Goal: Information Seeking & Learning: Find specific page/section

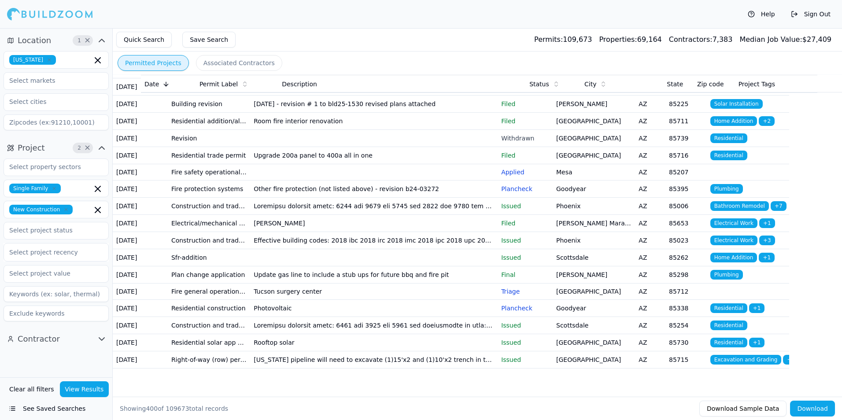
scroll to position [6545, 0]
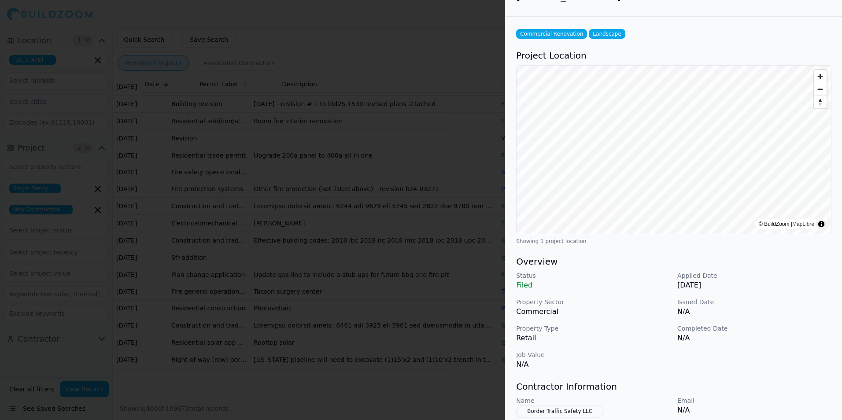
scroll to position [0, 0]
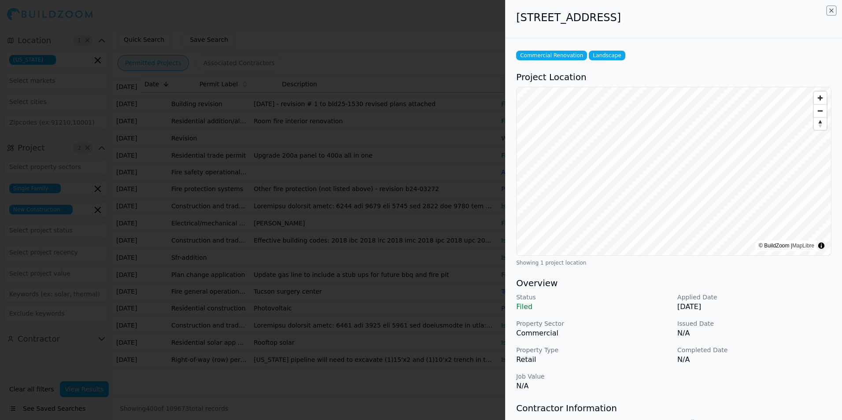
click at [831, 11] on icon "button" at bounding box center [831, 10] width 7 height 7
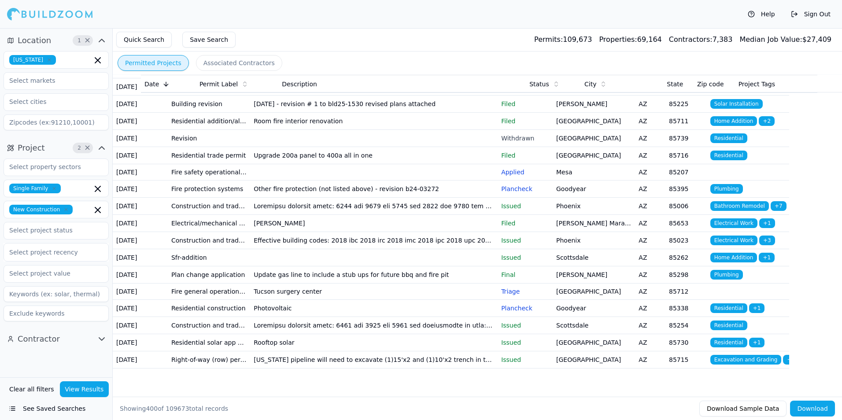
scroll to position [6721, 0]
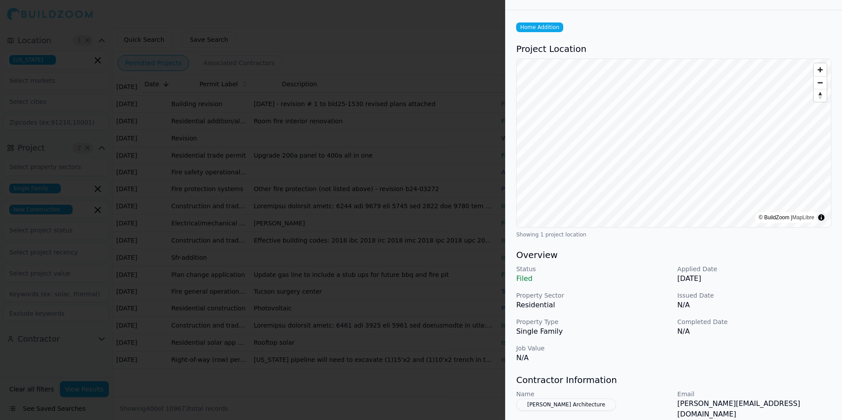
scroll to position [0, 0]
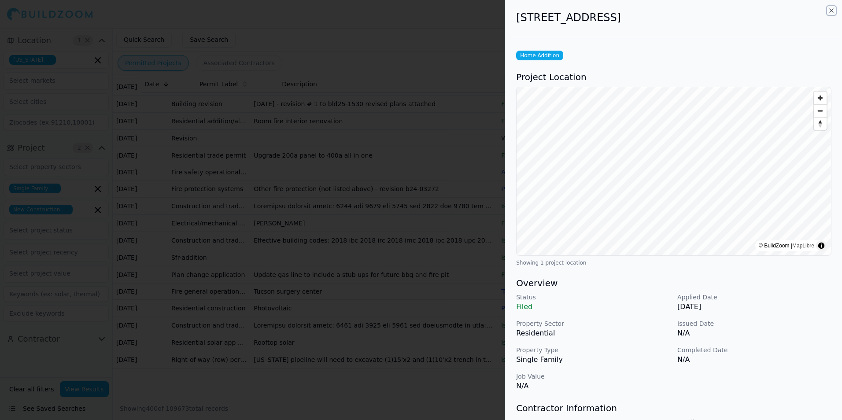
click at [831, 11] on icon "button" at bounding box center [831, 10] width 7 height 7
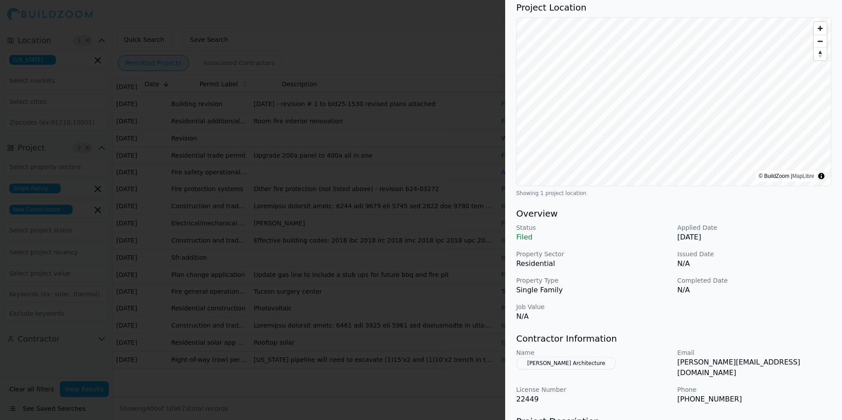
scroll to position [165, 0]
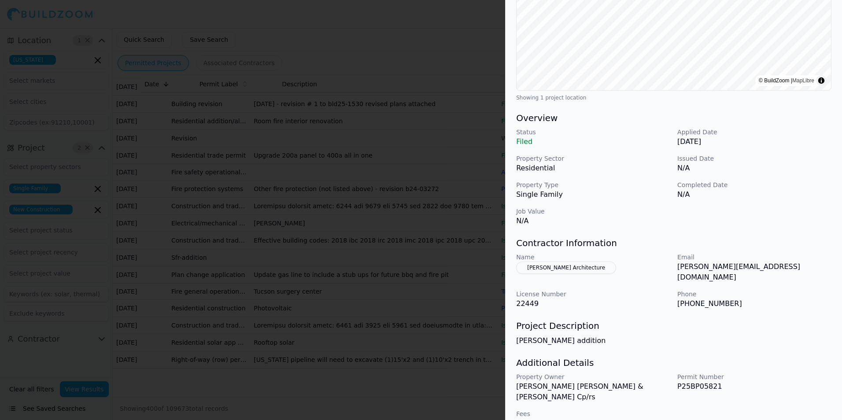
click at [608, 141] on p "Filed" at bounding box center [593, 141] width 154 height 11
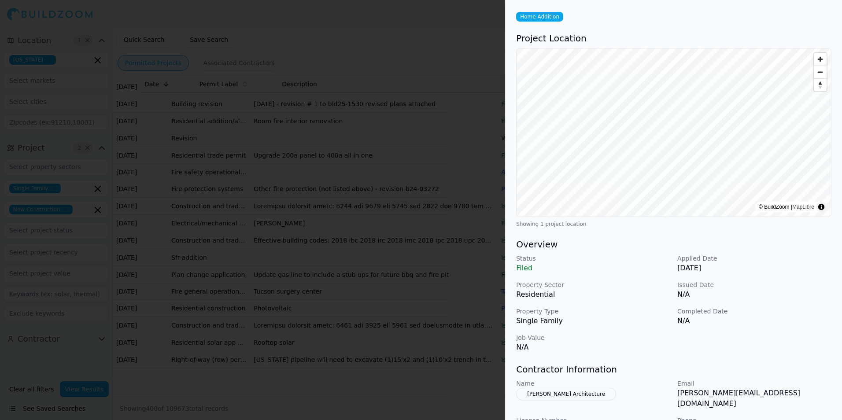
scroll to position [0, 0]
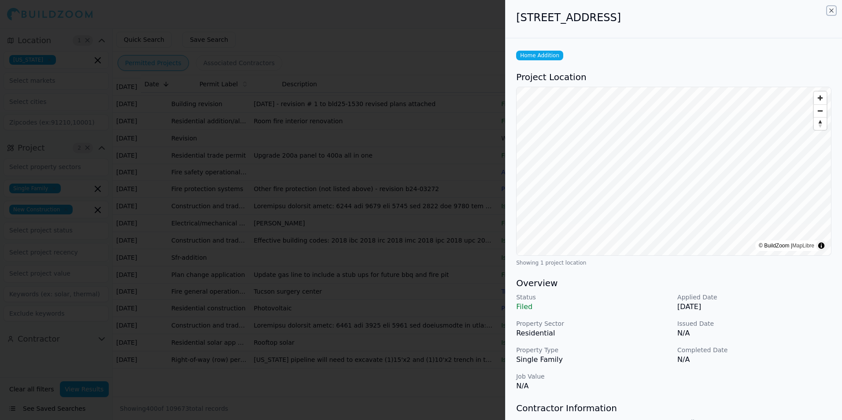
click at [833, 10] on icon "button" at bounding box center [831, 10] width 7 height 7
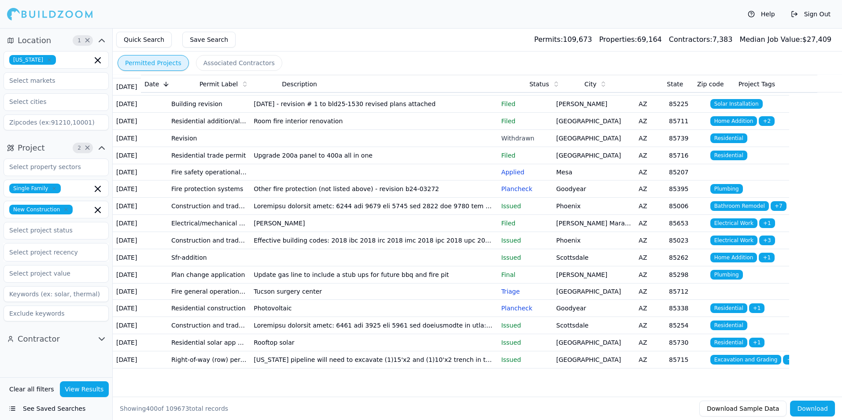
scroll to position [7029, 0]
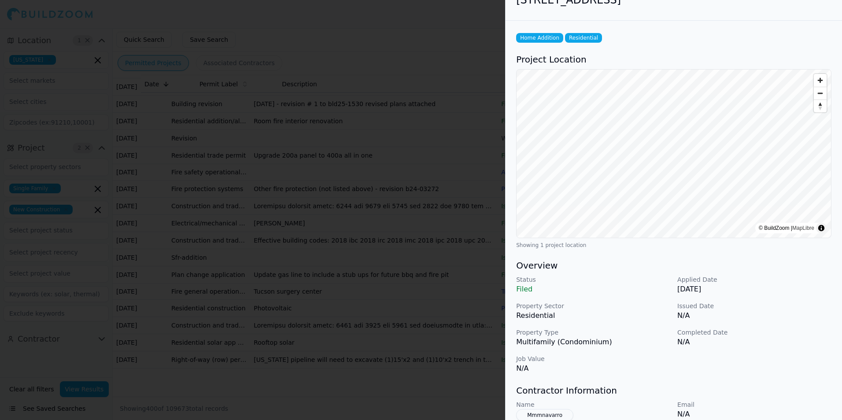
scroll to position [0, 0]
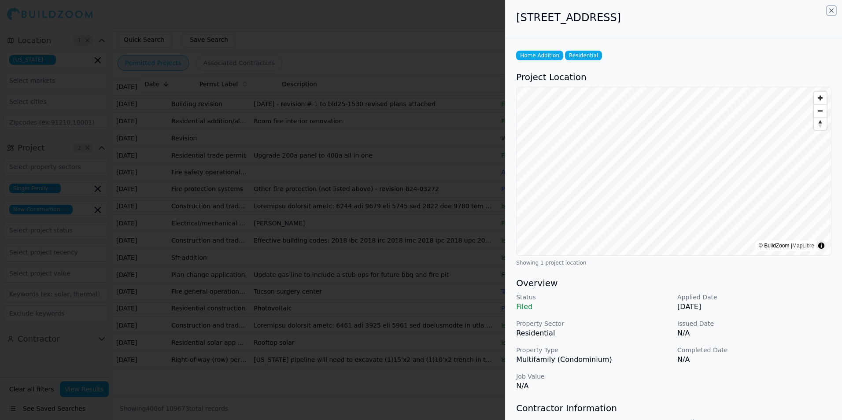
click at [832, 10] on icon "button" at bounding box center [831, 10] width 7 height 7
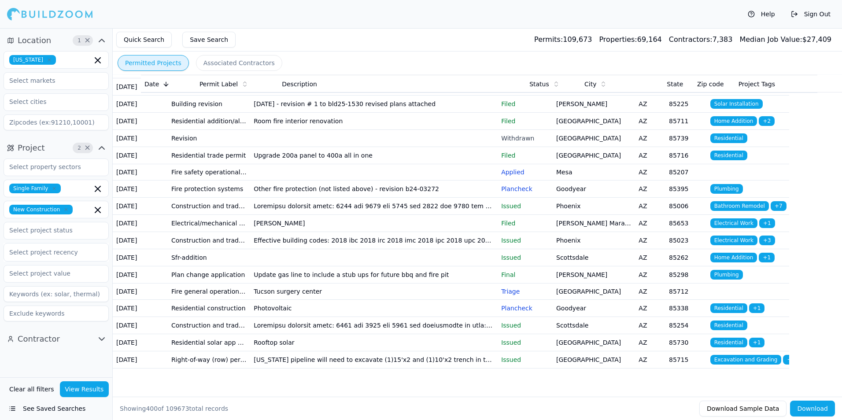
scroll to position [7205, 0]
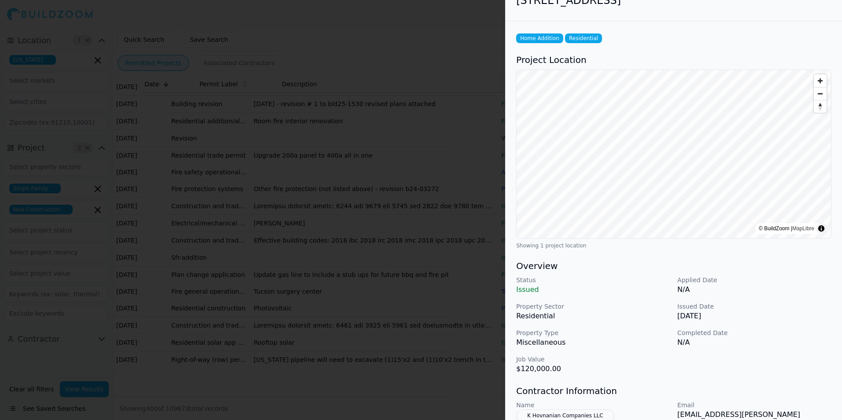
scroll to position [0, 0]
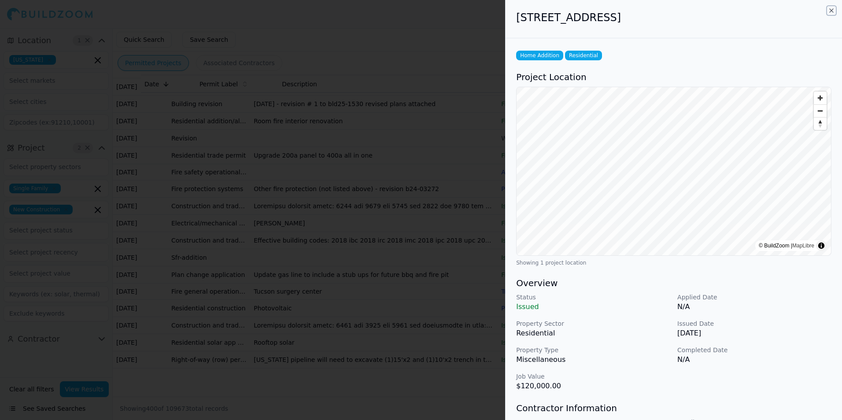
click at [833, 7] on icon "button" at bounding box center [831, 10] width 7 height 7
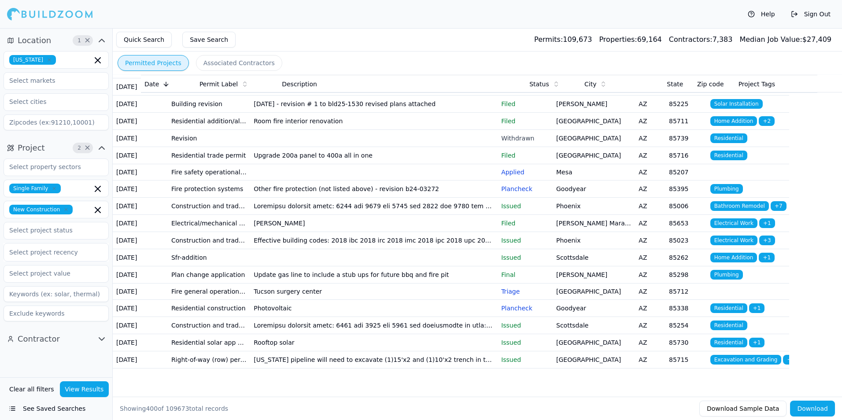
scroll to position [7293, 0]
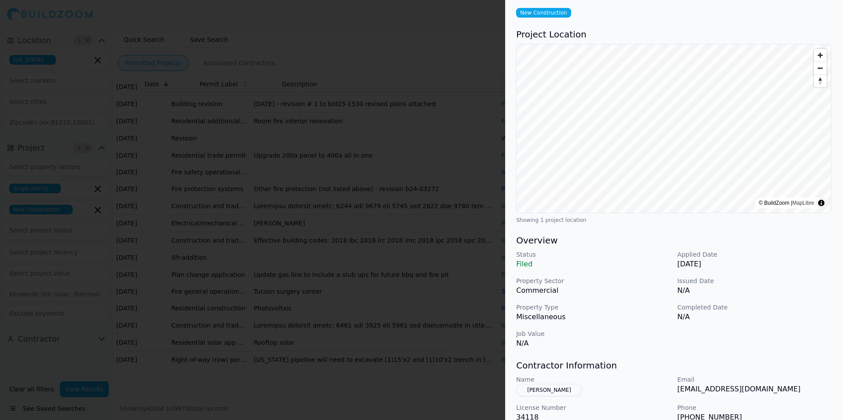
scroll to position [0, 0]
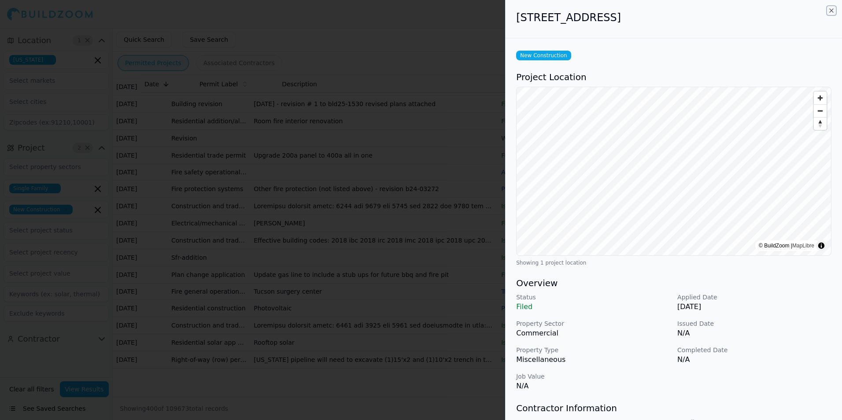
click at [831, 9] on icon "button" at bounding box center [831, 10] width 7 height 7
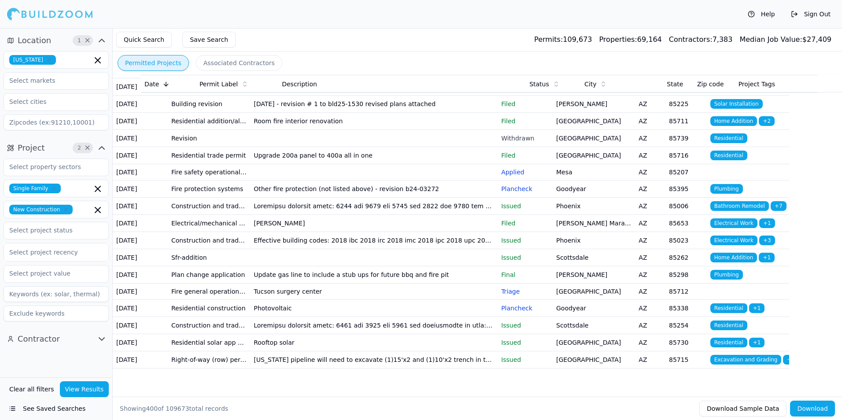
scroll to position [7426, 0]
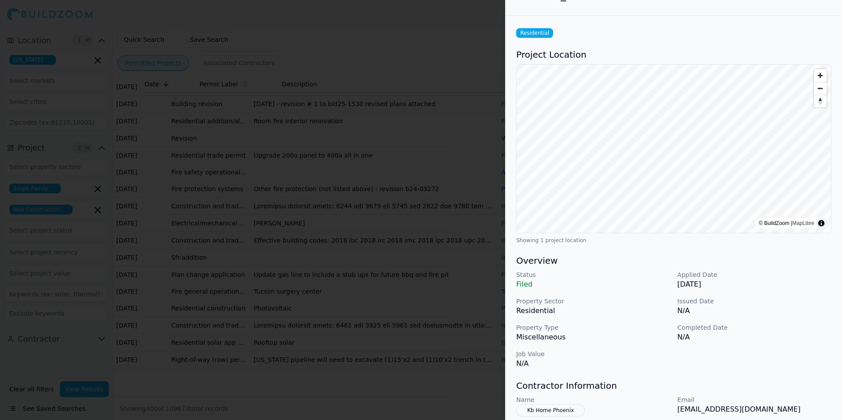
scroll to position [0, 0]
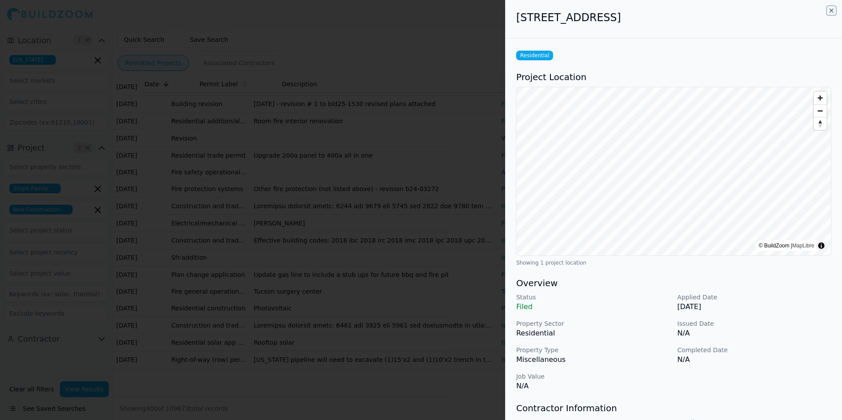
drag, startPoint x: 833, startPoint y: 11, endPoint x: 819, endPoint y: 32, distance: 25.4
click at [833, 11] on icon "button" at bounding box center [831, 10] width 7 height 7
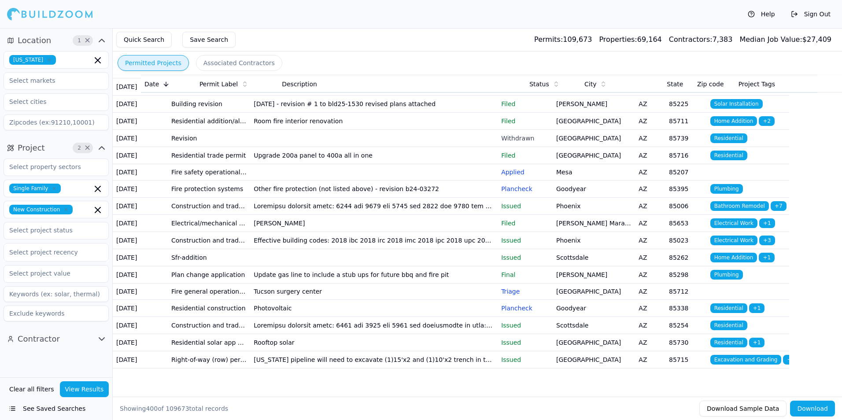
scroll to position [7470, 0]
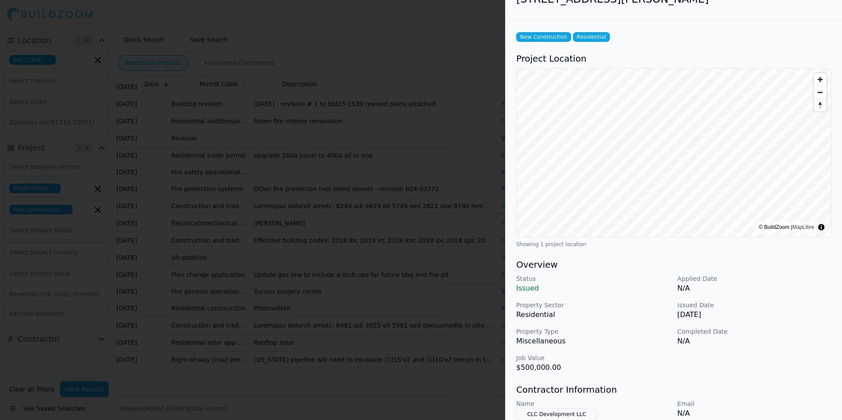
scroll to position [0, 0]
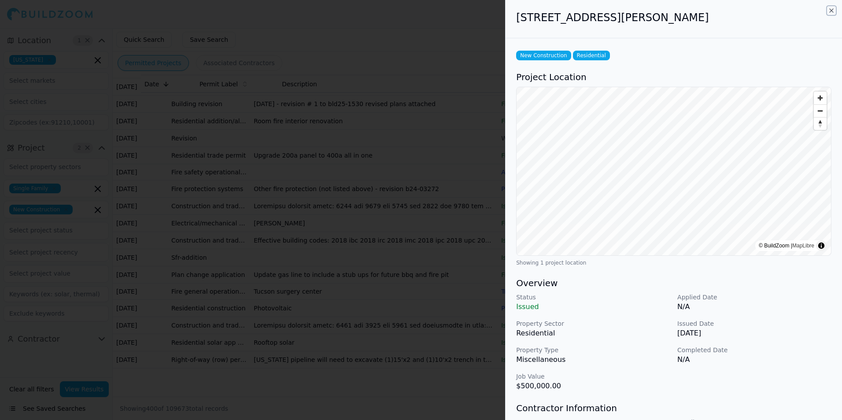
click at [830, 11] on icon "button" at bounding box center [832, 11] width 4 height 4
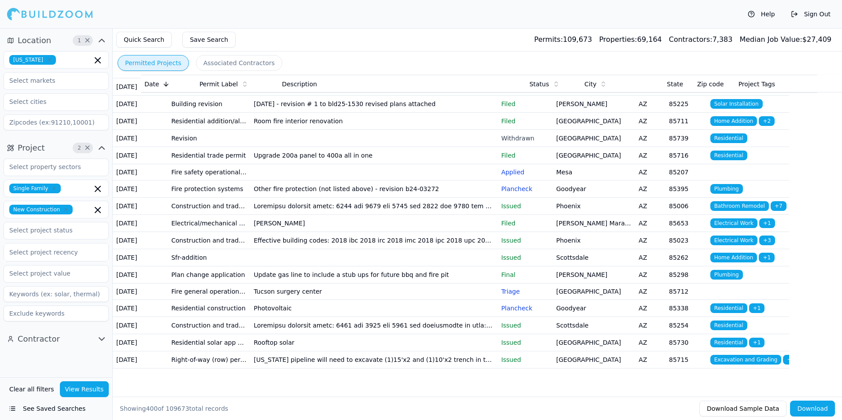
scroll to position [7558, 0]
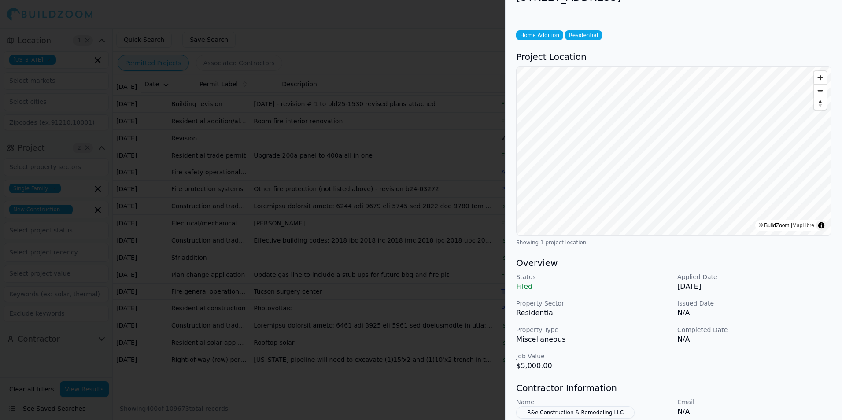
scroll to position [0, 0]
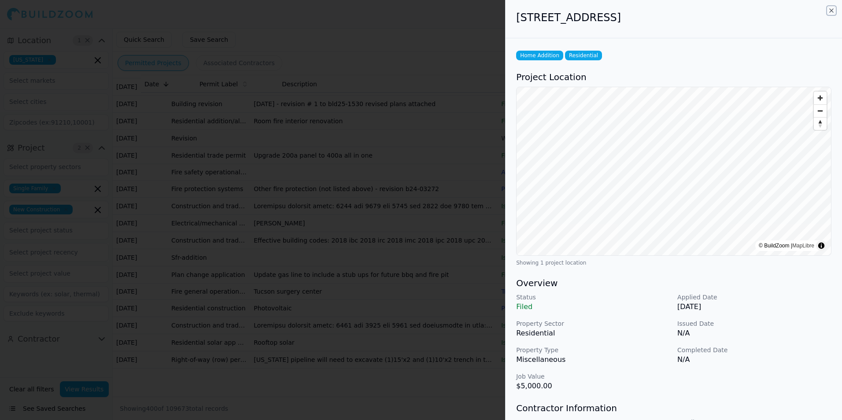
click at [832, 11] on icon "button" at bounding box center [832, 11] width 4 height 4
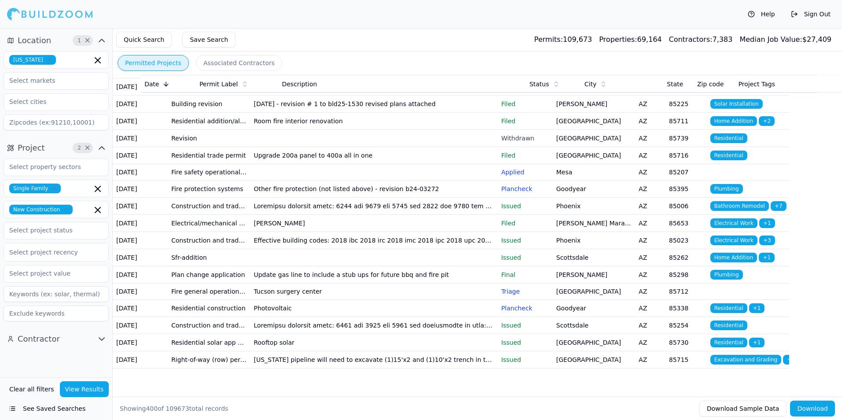
scroll to position [7646, 0]
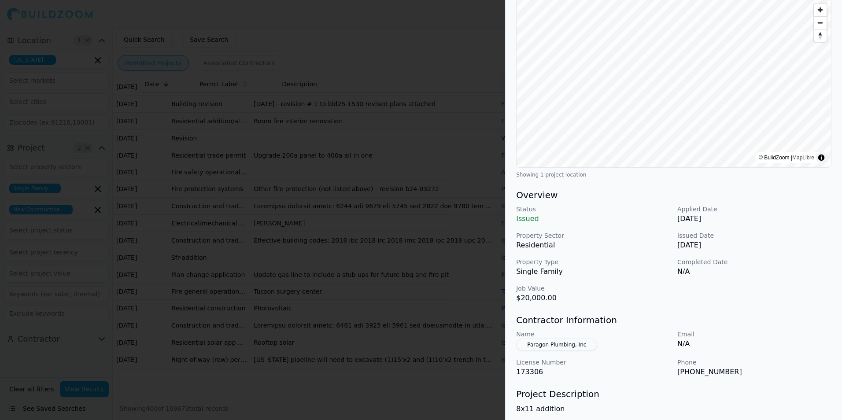
scroll to position [0, 0]
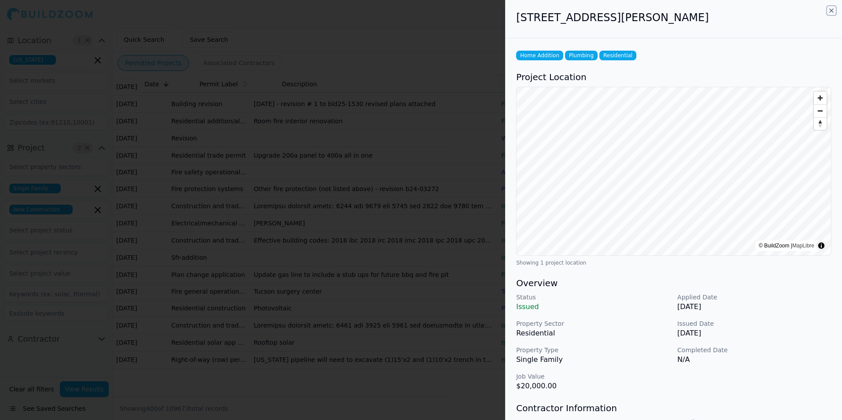
click at [832, 10] on icon "button" at bounding box center [831, 10] width 7 height 7
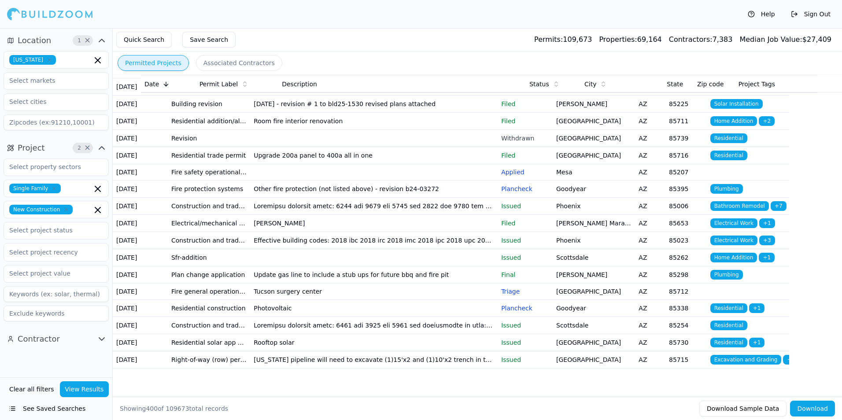
scroll to position [7778, 0]
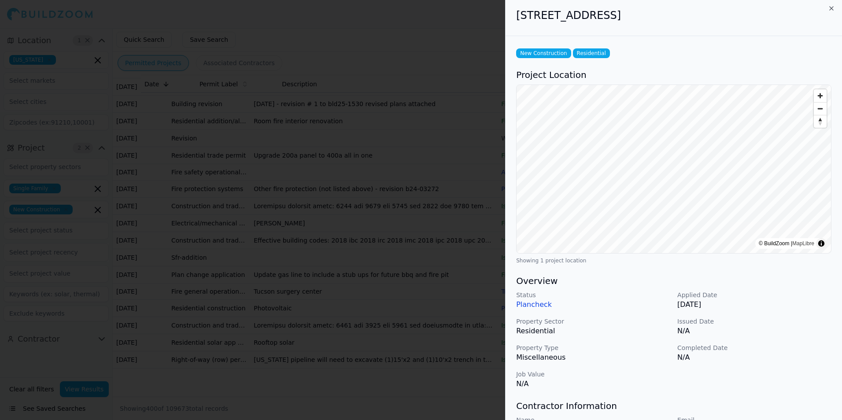
scroll to position [0, 0]
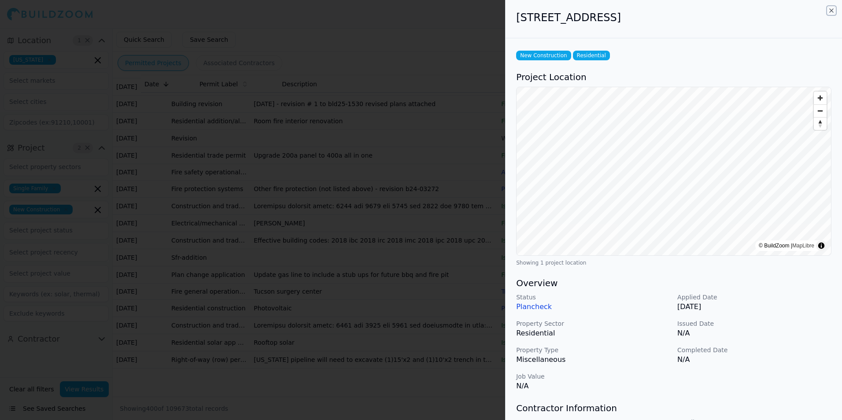
drag, startPoint x: 831, startPoint y: 10, endPoint x: 819, endPoint y: 24, distance: 18.5
click at [831, 10] on icon "button" at bounding box center [831, 10] width 7 height 7
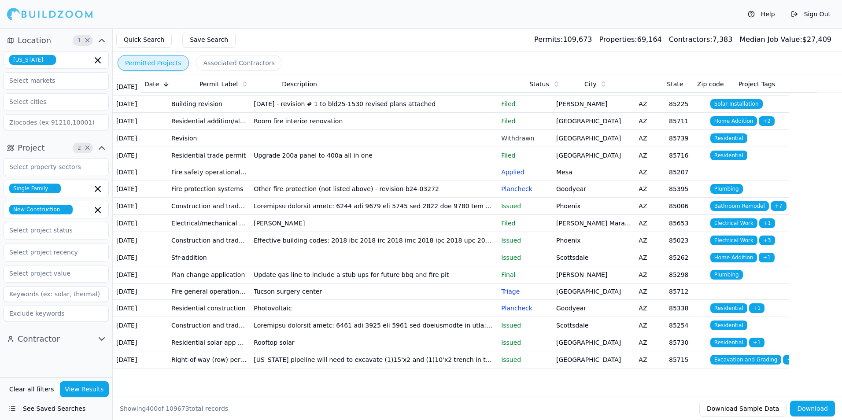
scroll to position [7866, 0]
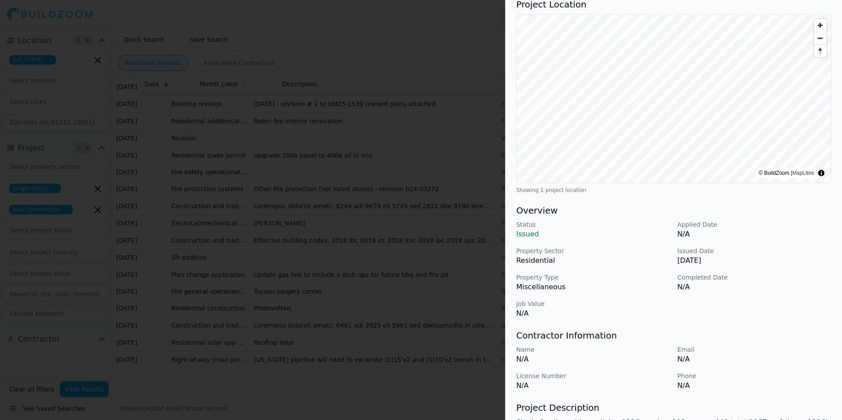
scroll to position [0, 0]
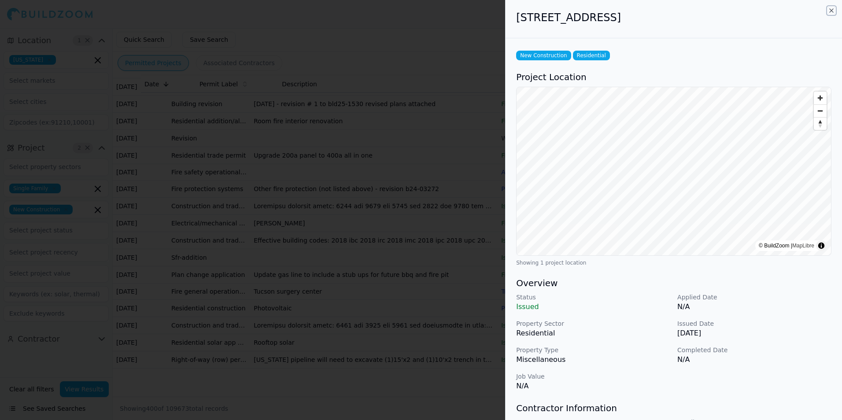
click at [831, 7] on div "[STREET_ADDRESS] New Construction Residential Project Location © BuildZoom | Ma…" at bounding box center [673, 210] width 337 height 420
drag, startPoint x: 833, startPoint y: 10, endPoint x: 585, endPoint y: 288, distance: 372.3
click at [833, 9] on icon "button" at bounding box center [831, 10] width 7 height 7
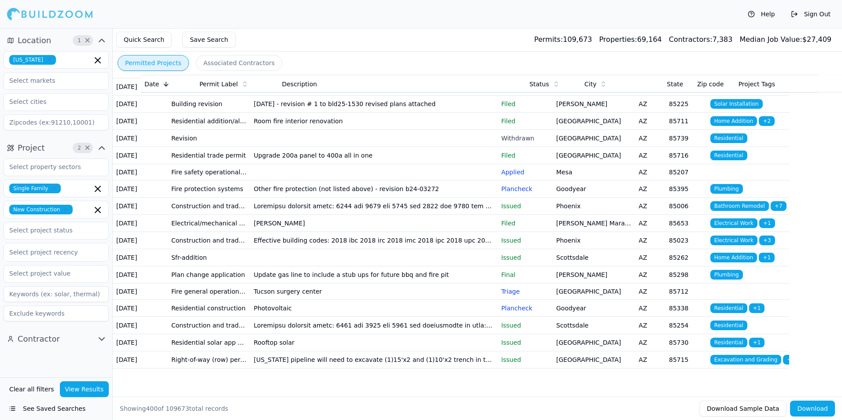
scroll to position [7910, 0]
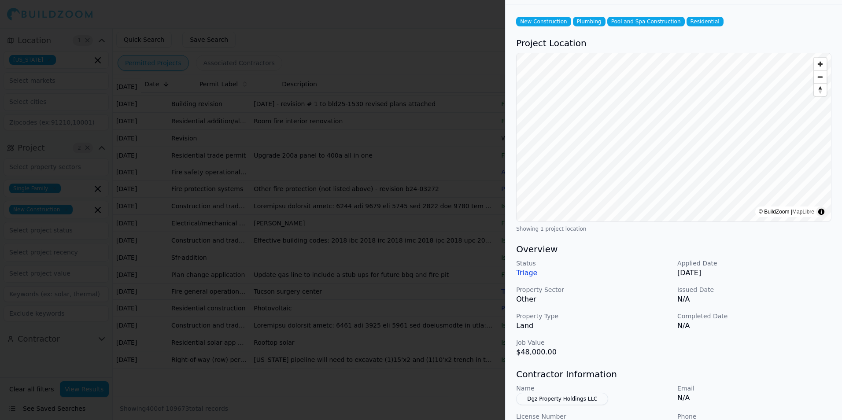
scroll to position [0, 0]
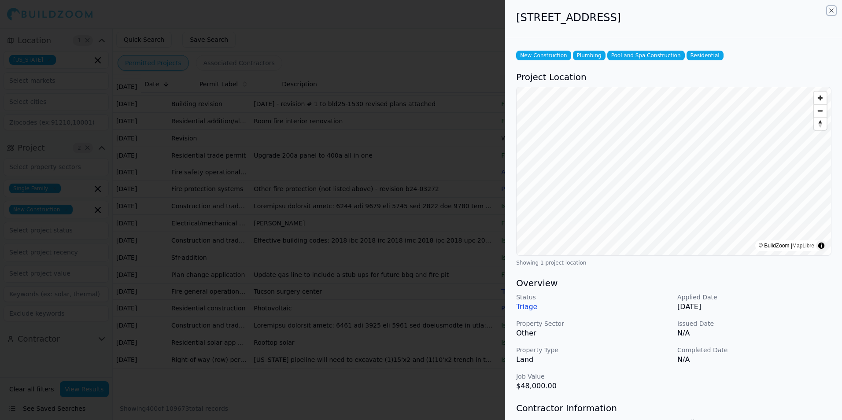
click at [830, 11] on icon "button" at bounding box center [831, 10] width 7 height 7
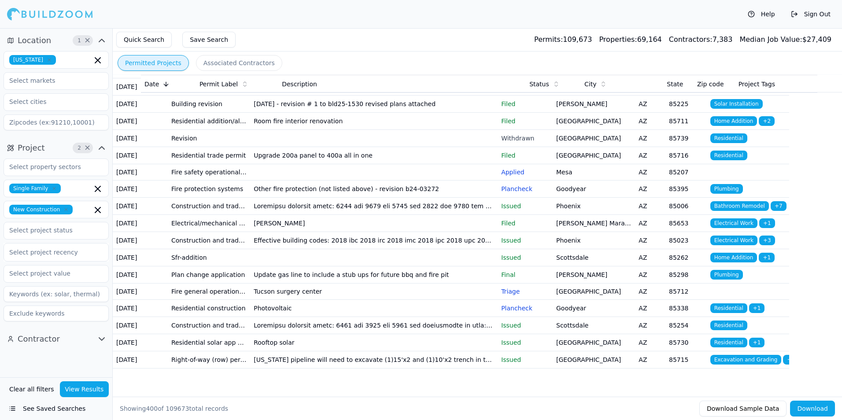
scroll to position [7998, 0]
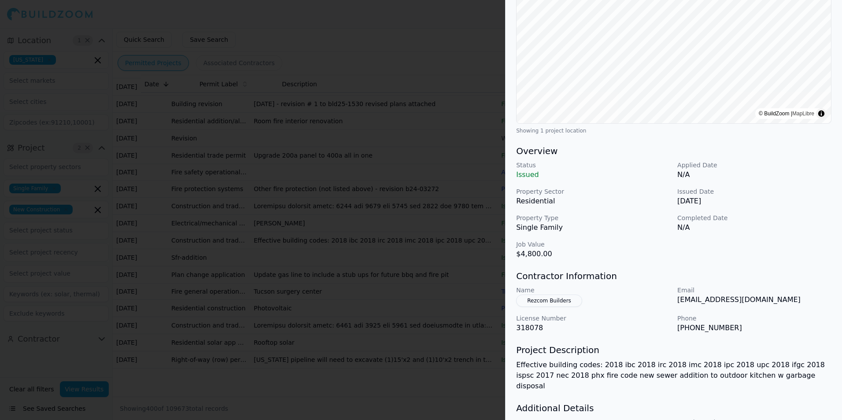
scroll to position [0, 0]
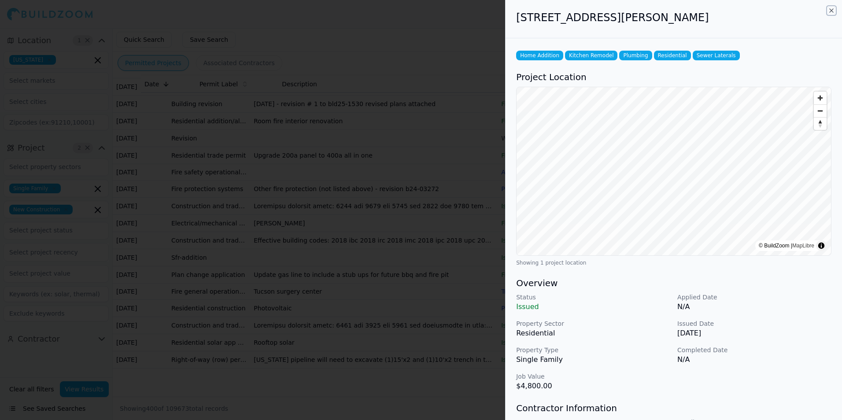
click at [830, 9] on icon "button" at bounding box center [831, 10] width 7 height 7
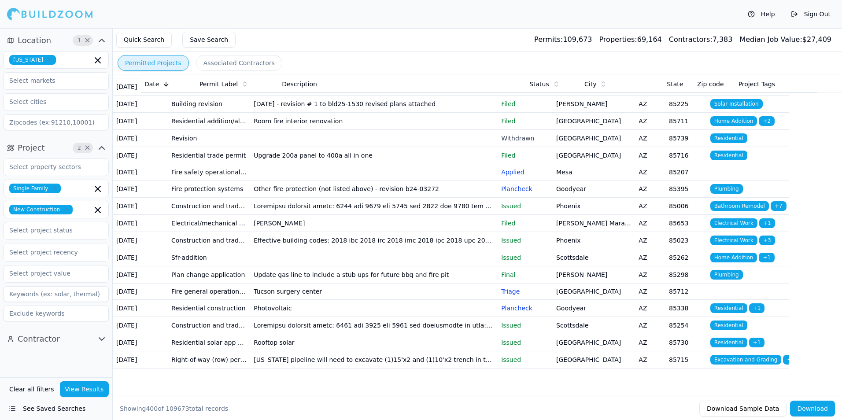
click at [587, 18] on div "Help Sign Out" at bounding box center [421, 14] width 842 height 28
